Goal: Task Accomplishment & Management: Manage account settings

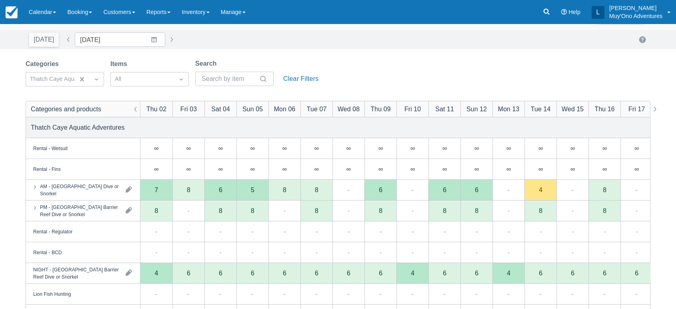
scroll to position [25, 0]
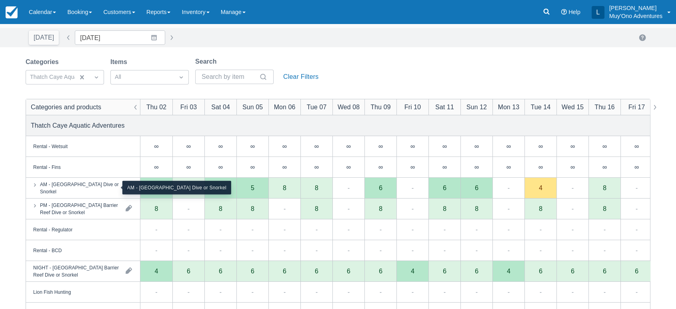
click at [102, 188] on div "AM - [GEOGRAPHIC_DATA] Dive or Snorkel" at bounding box center [79, 187] width 79 height 14
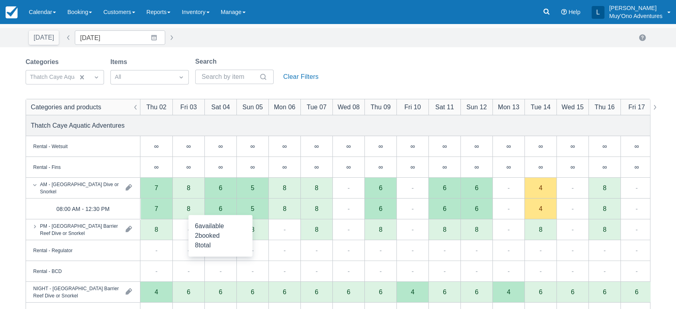
click at [230, 209] on div "6" at bounding box center [220, 208] width 32 height 21
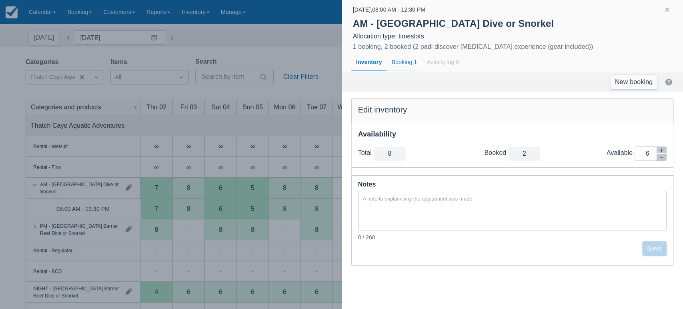
click at [406, 58] on div "Booking 1" at bounding box center [403, 62] width 35 height 18
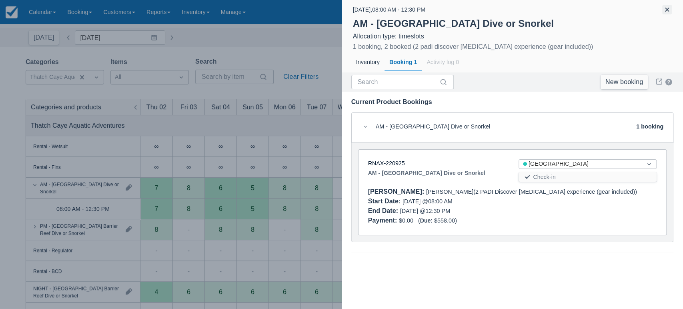
click at [667, 12] on button "button" at bounding box center [667, 10] width 10 height 10
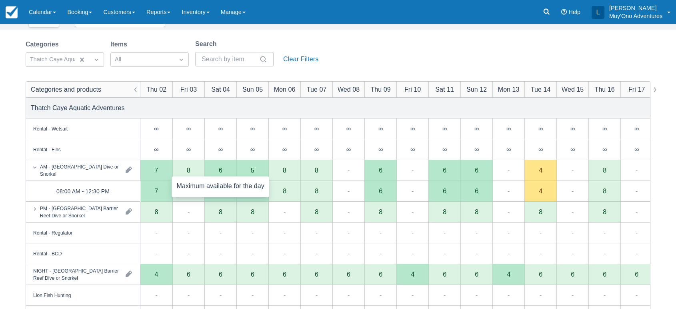
scroll to position [44, 0]
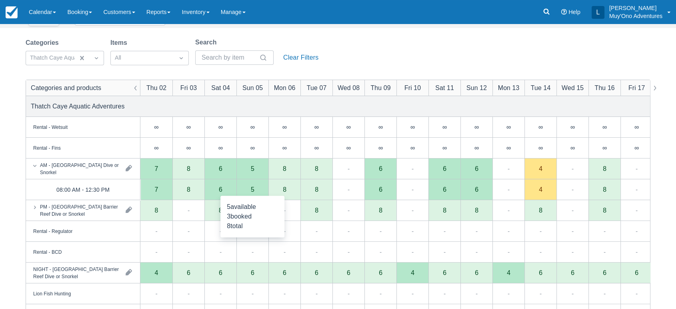
click at [255, 186] on div "5" at bounding box center [252, 189] width 32 height 21
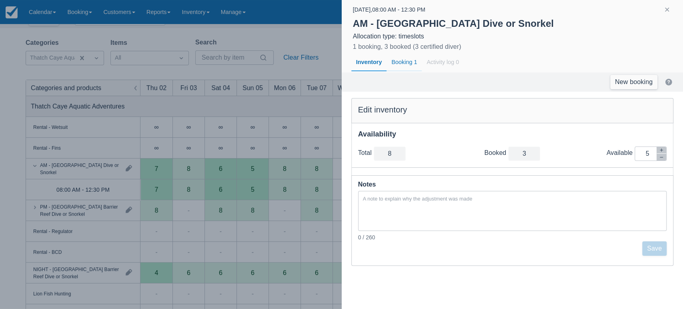
click at [409, 60] on div "Booking 1" at bounding box center [403, 62] width 35 height 18
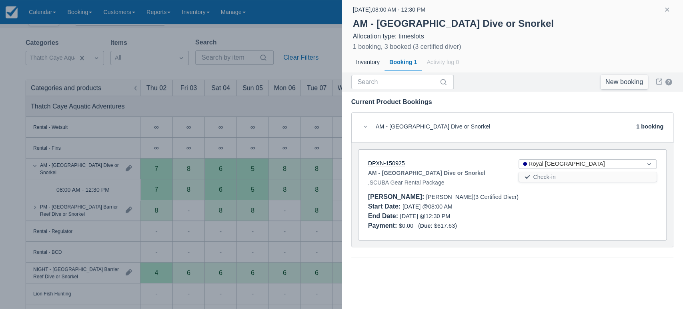
click at [395, 164] on link "DPXN-150925" at bounding box center [386, 163] width 37 height 6
click at [667, 12] on button "button" at bounding box center [667, 10] width 10 height 10
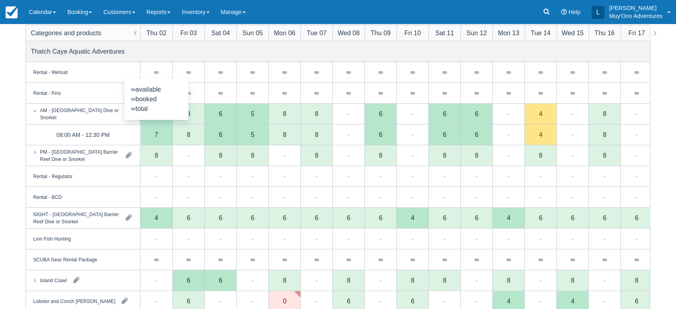
scroll to position [0, 0]
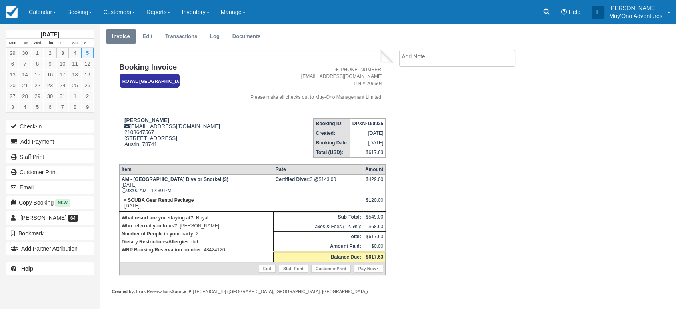
scroll to position [24, 0]
